Goal: Ask a question

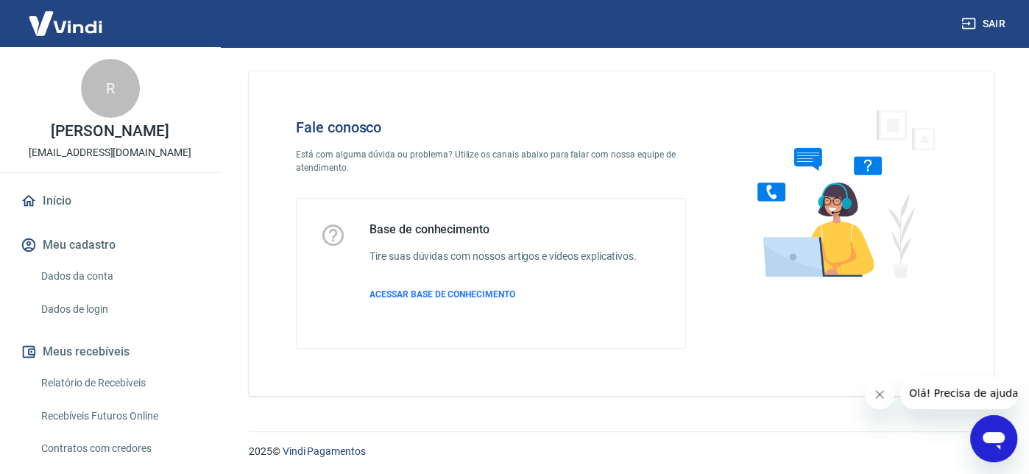
scroll to position [7, 0]
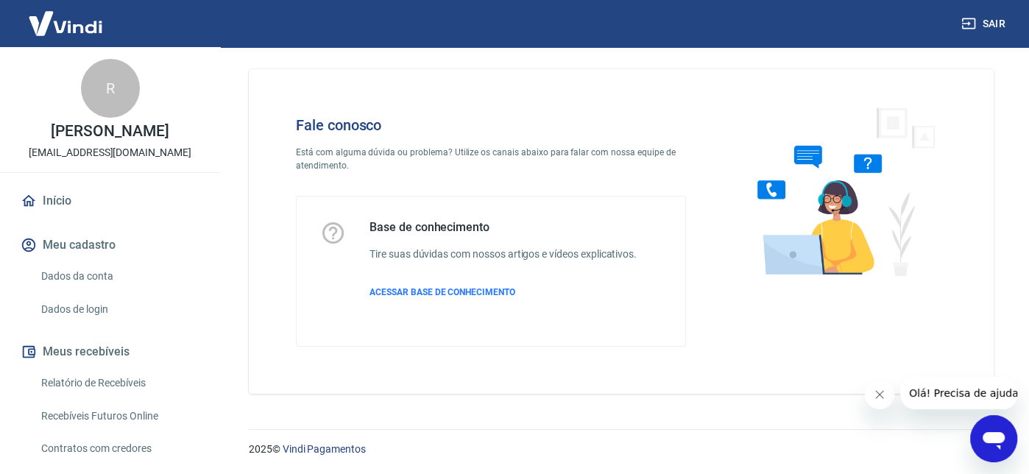
click at [994, 439] on icon "Abrir janela de mensagens" at bounding box center [994, 441] width 22 height 18
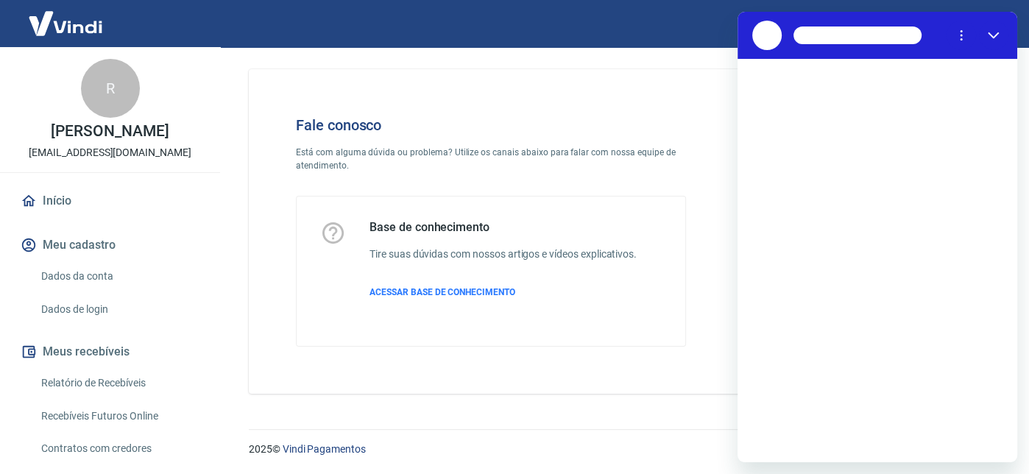
scroll to position [0, 0]
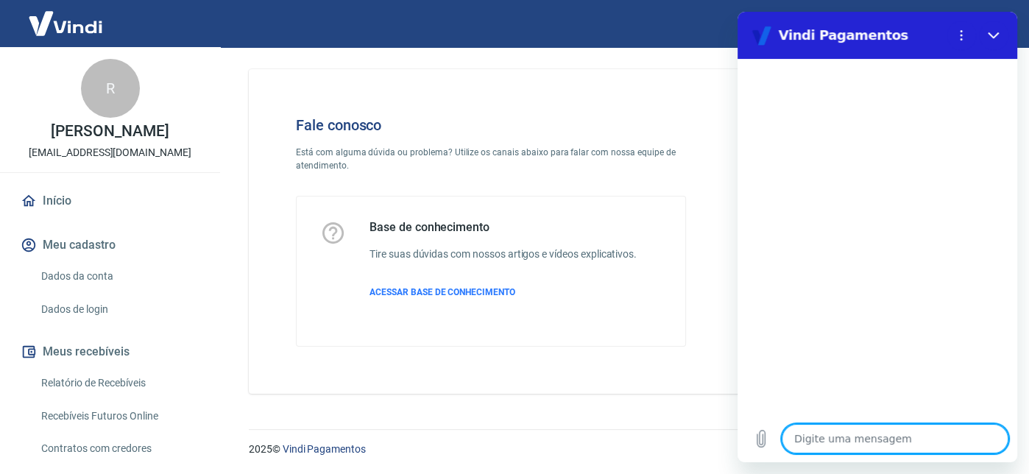
type textarea "O"
type textarea "x"
type textarea "Ol"
type textarea "x"
type textarea "Olá"
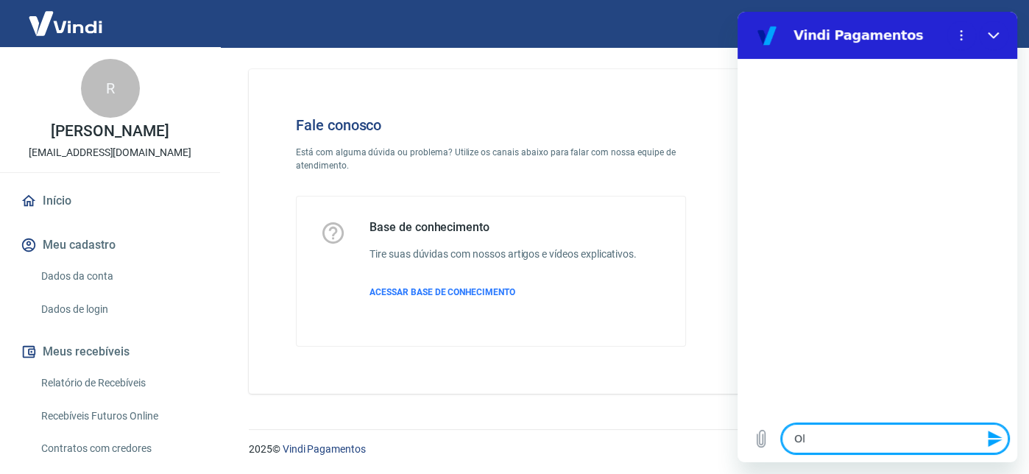
type textarea "x"
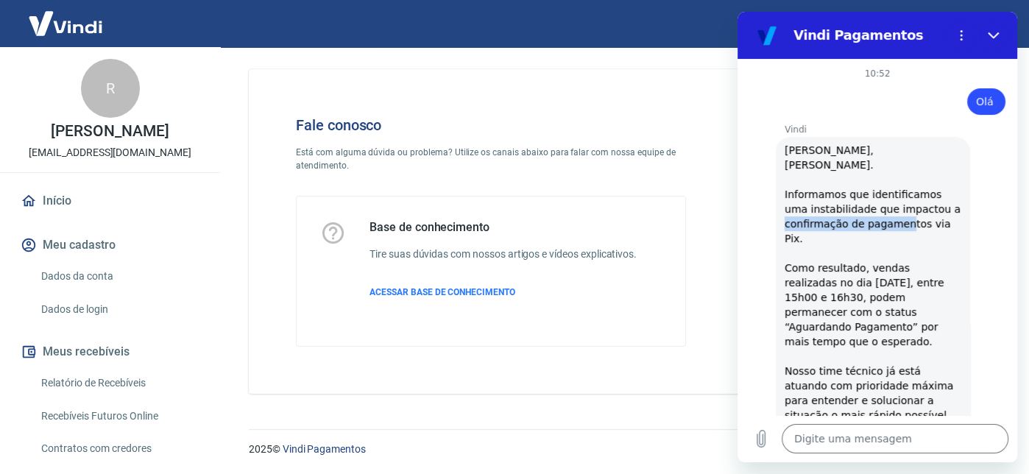
drag, startPoint x: 785, startPoint y: 223, endPoint x: 902, endPoint y: 230, distance: 116.5
click at [902, 230] on div "Vindi diz: [PERSON_NAME], [PERSON_NAME]. Informamos que identificamos uma insta…" at bounding box center [873, 356] width 194 height 439
drag, startPoint x: 789, startPoint y: 254, endPoint x: 938, endPoint y: 316, distance: 161.3
click at [938, 316] on div "Vindi diz: [PERSON_NAME], [PERSON_NAME]. Informamos que identificamos uma insta…" at bounding box center [873, 356] width 194 height 439
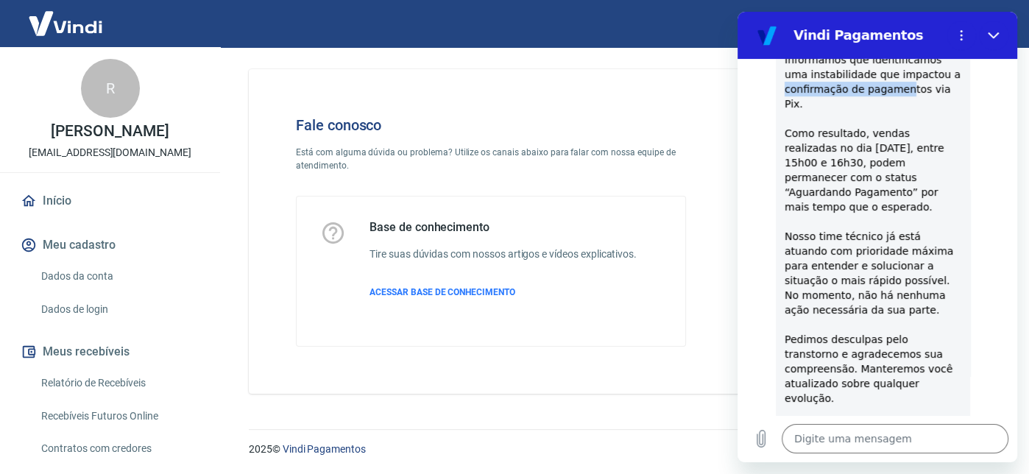
scroll to position [147, 0]
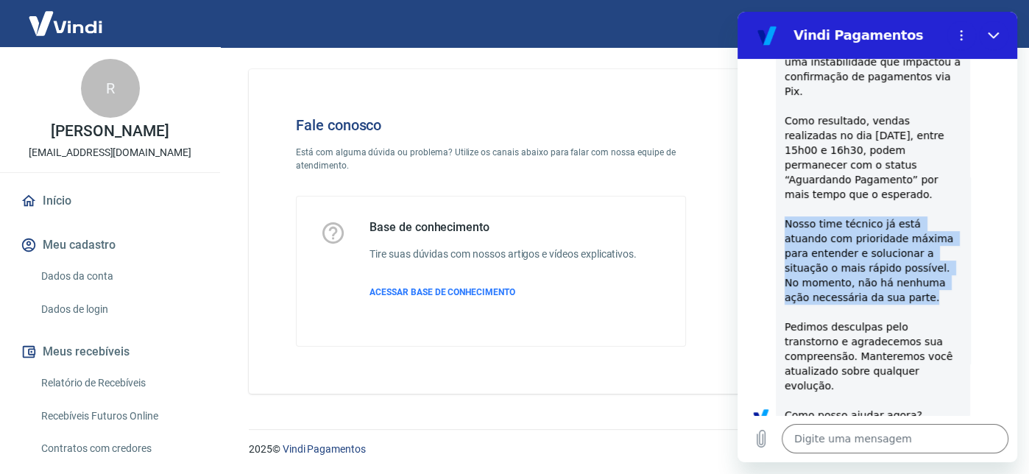
drag, startPoint x: 788, startPoint y: 197, endPoint x: 849, endPoint y: 266, distance: 92.3
click at [849, 266] on div "Vindi diz: [PERSON_NAME], [PERSON_NAME]. Informamos que identificamos uma insta…" at bounding box center [873, 209] width 194 height 439
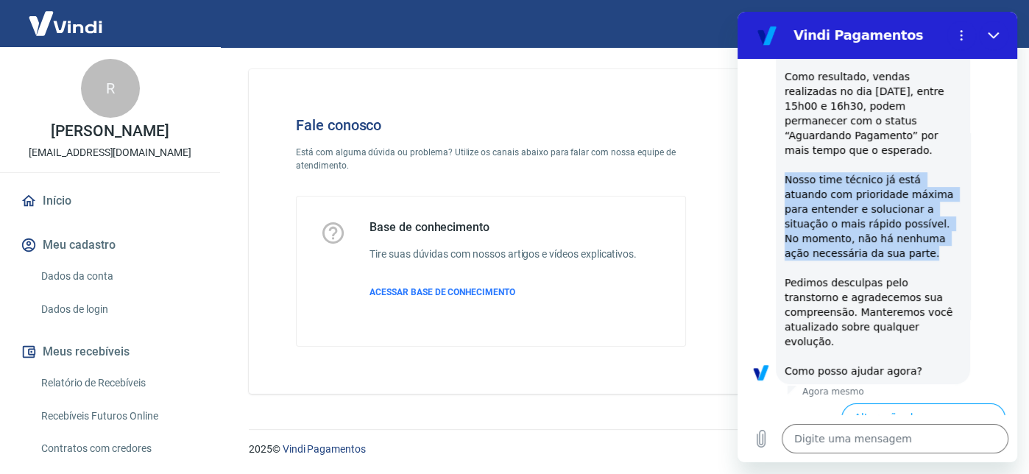
scroll to position [221, 0]
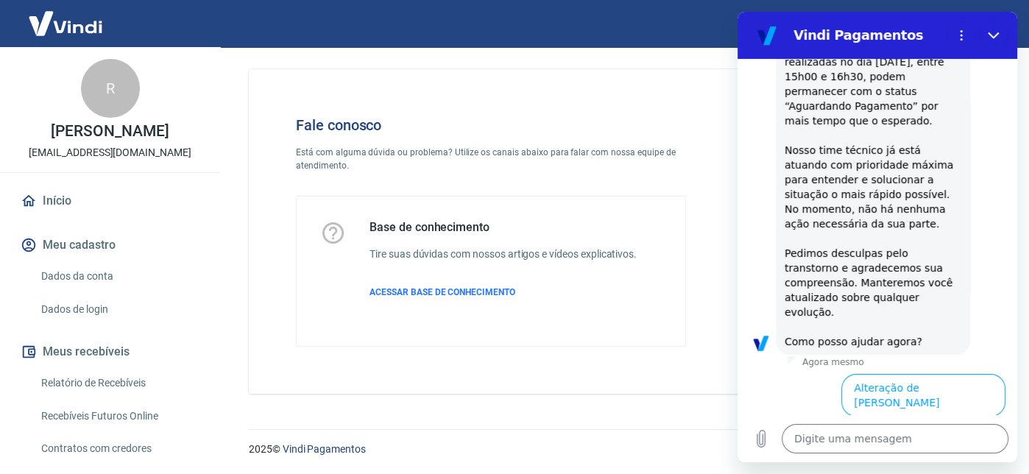
click at [793, 223] on span "[PERSON_NAME], [PERSON_NAME]. Informamos que identificamos uma instabilidade qu…" at bounding box center [875, 135] width 180 height 424
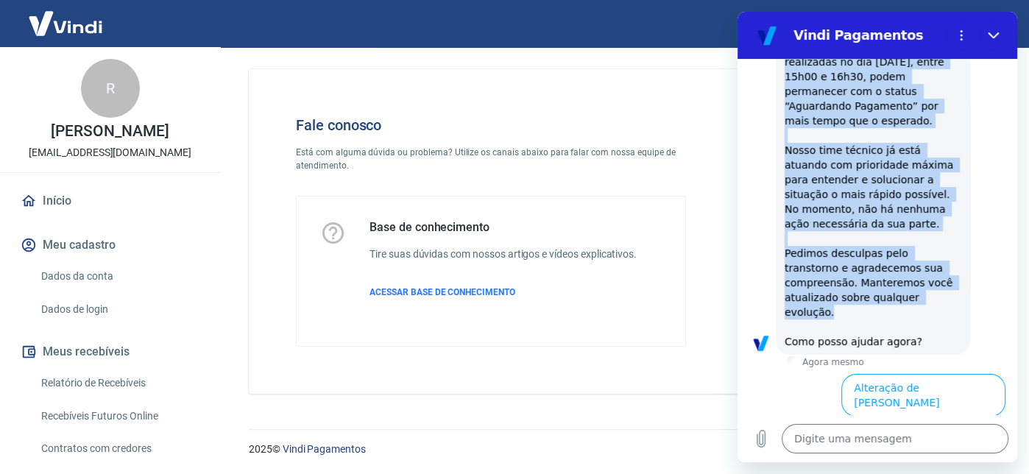
drag, startPoint x: 786, startPoint y: 149, endPoint x: 888, endPoint y: 272, distance: 159.9
click at [888, 272] on div "Vindi diz: [PERSON_NAME], [PERSON_NAME]. Informamos que identificamos uma insta…" at bounding box center [873, 135] width 194 height 439
copy span "[PERSON_NAME], [PERSON_NAME]. Informamos que identificamos uma instabilidade qu…"
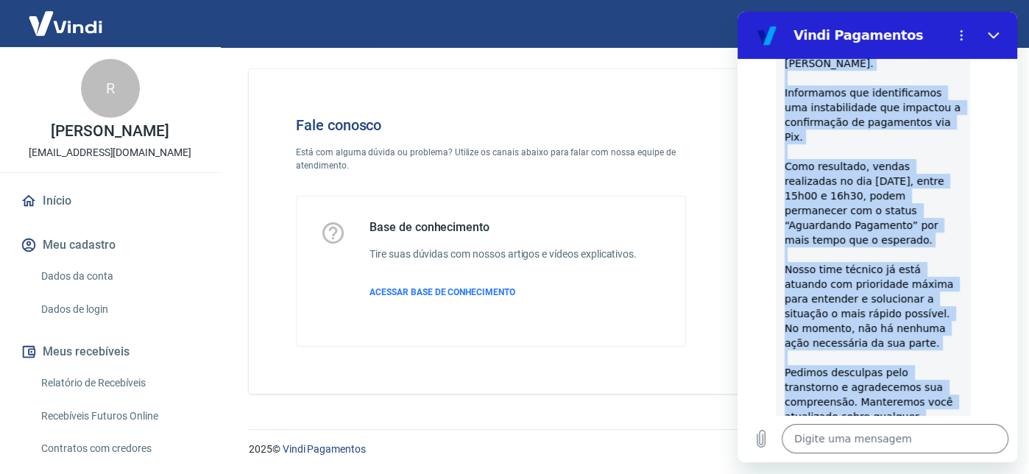
scroll to position [74, 0]
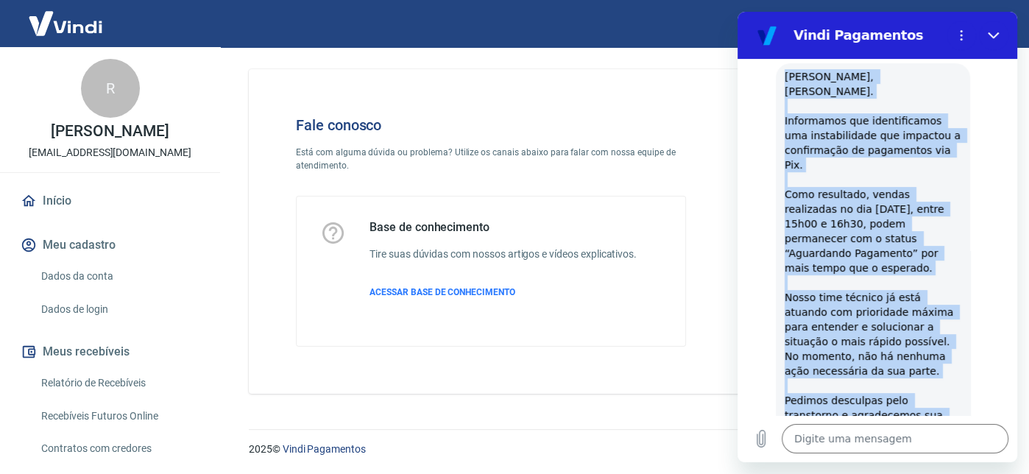
type textarea "x"
